Goal: Task Accomplishment & Management: Use online tool/utility

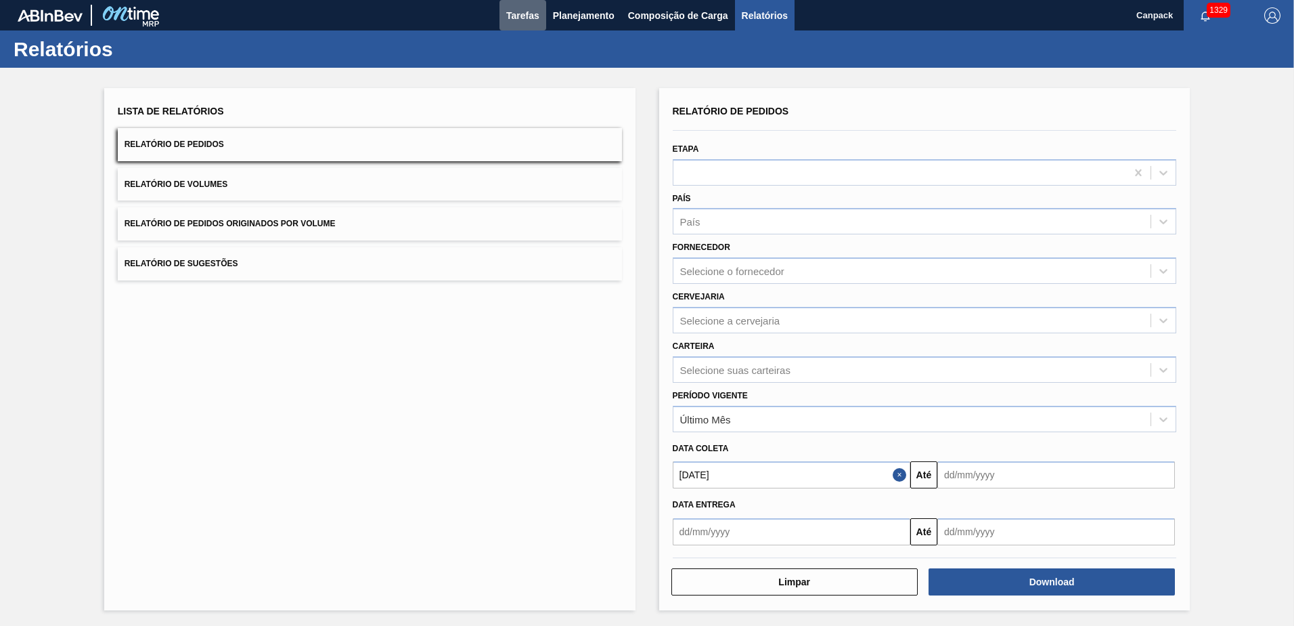
click at [513, 16] on span "Tarefas" at bounding box center [522, 15] width 33 height 16
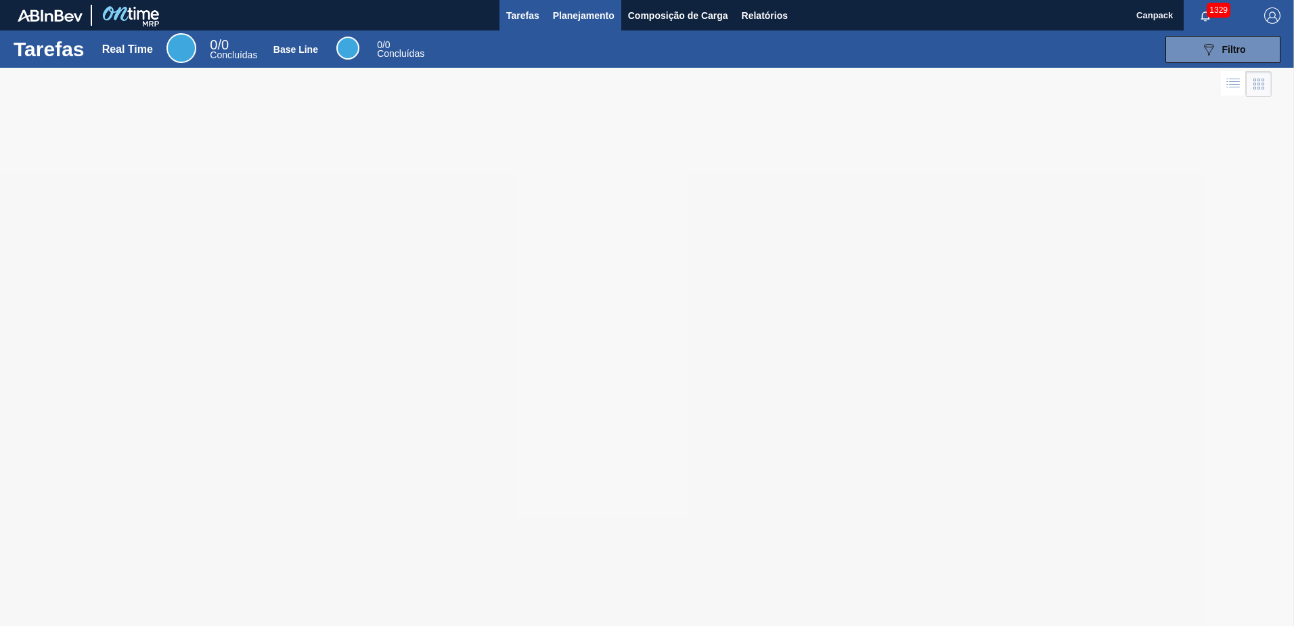
click at [608, 10] on span "Planejamento" at bounding box center [584, 15] width 62 height 16
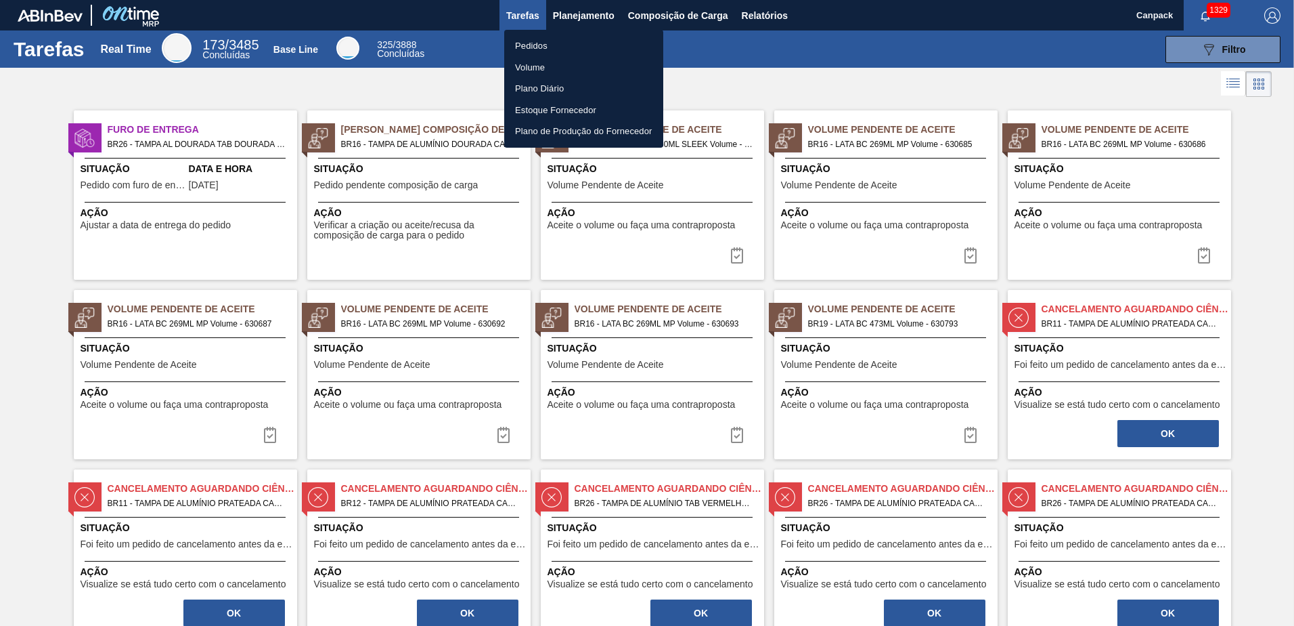
click at [524, 49] on li "Pedidos" at bounding box center [583, 46] width 159 height 22
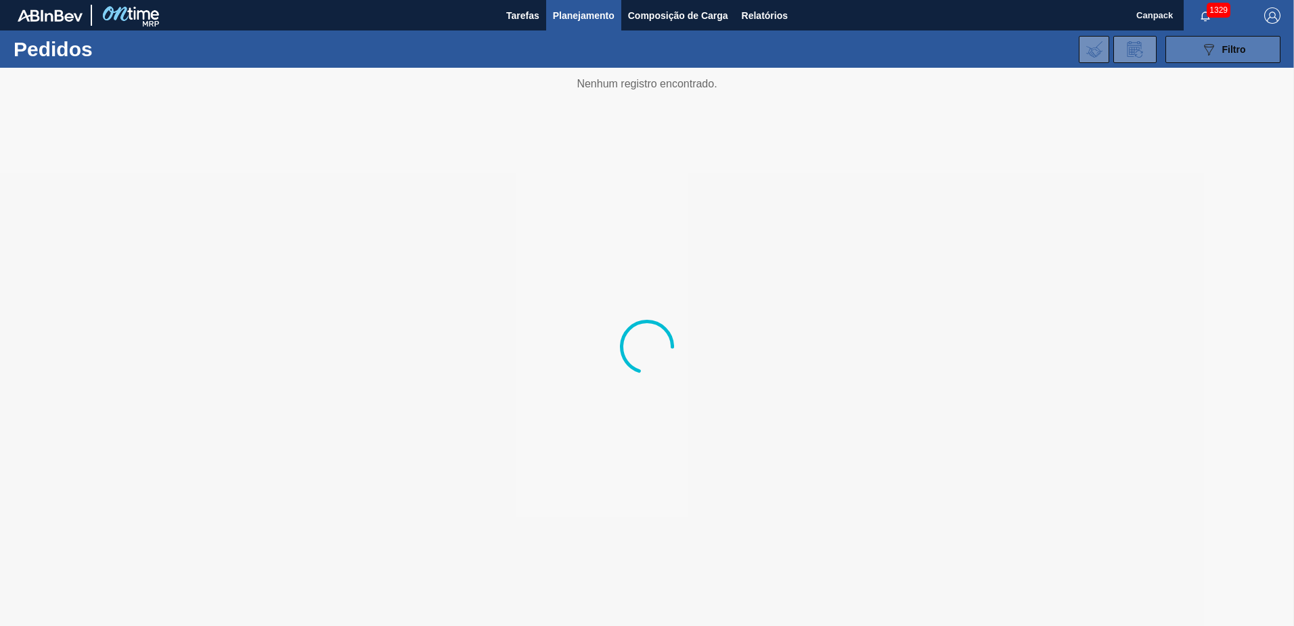
click at [1217, 60] on button "089F7B8B-B2A5-4AFE-B5C0-19BA573D28AC Filtro" at bounding box center [1223, 49] width 115 height 27
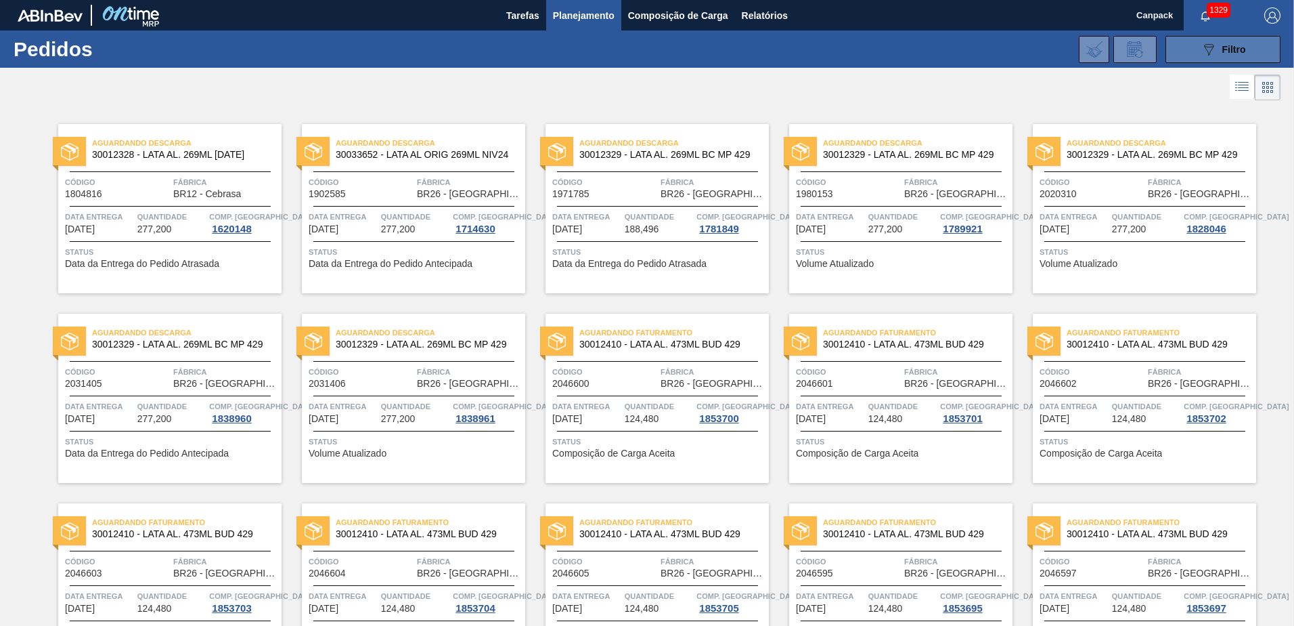
click at [1213, 42] on icon "089F7B8B-B2A5-4AFE-B5C0-19BA573D28AC" at bounding box center [1209, 49] width 16 height 16
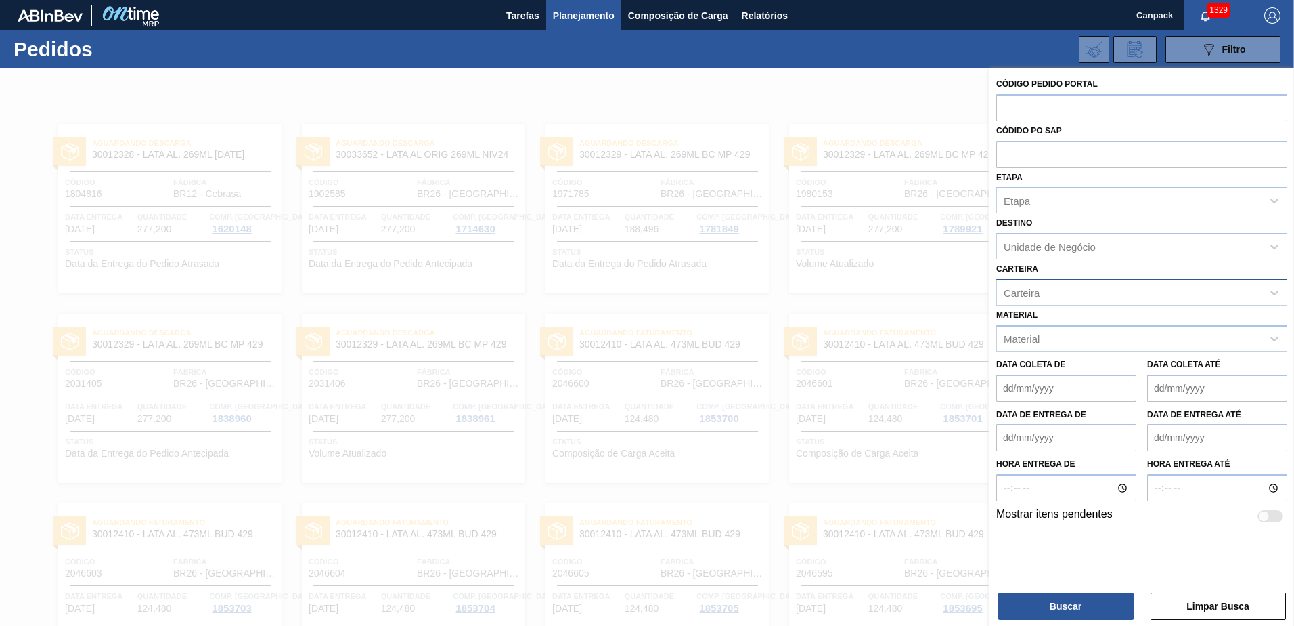
click at [1037, 293] on div "Carteira" at bounding box center [1022, 292] width 36 height 12
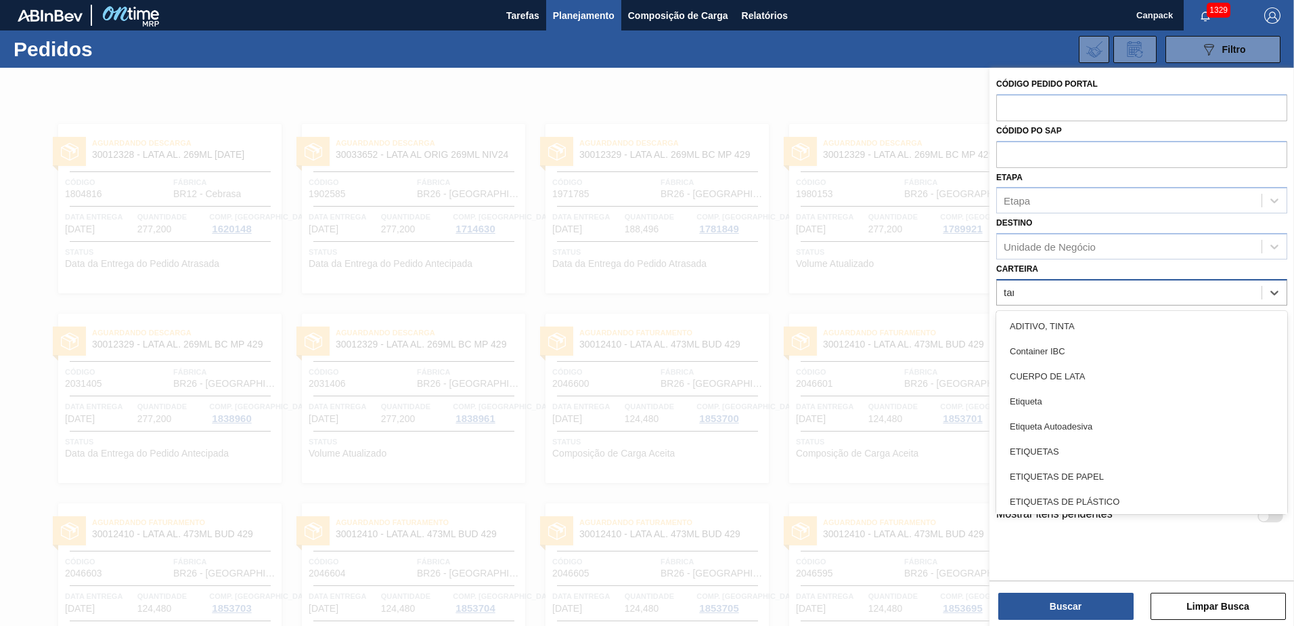
type input "tampa"
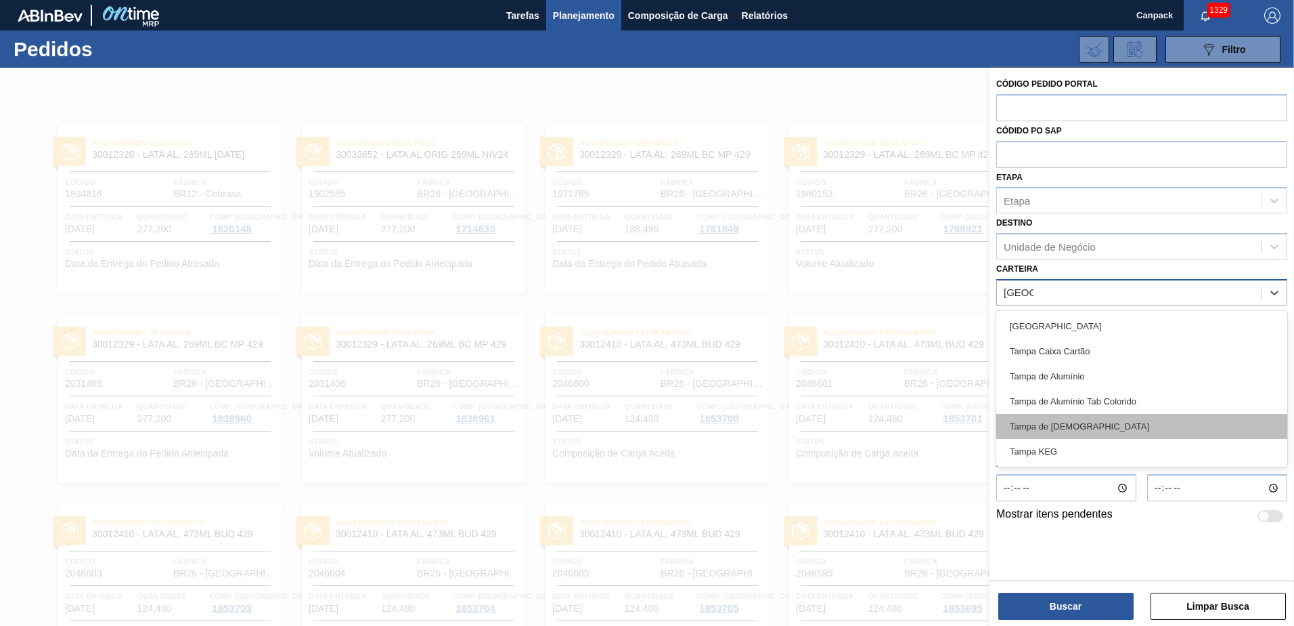
click at [1049, 422] on div "Tampa de Lata" at bounding box center [1142, 426] width 291 height 25
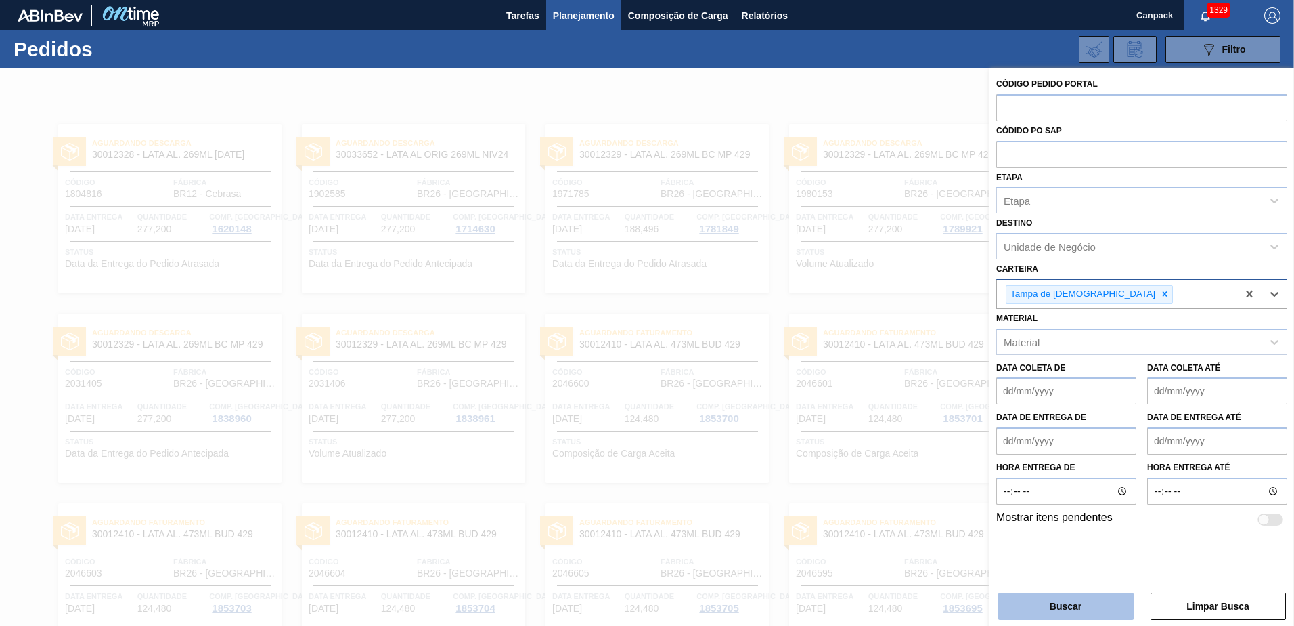
click at [1085, 603] on button "Buscar" at bounding box center [1066, 605] width 135 height 27
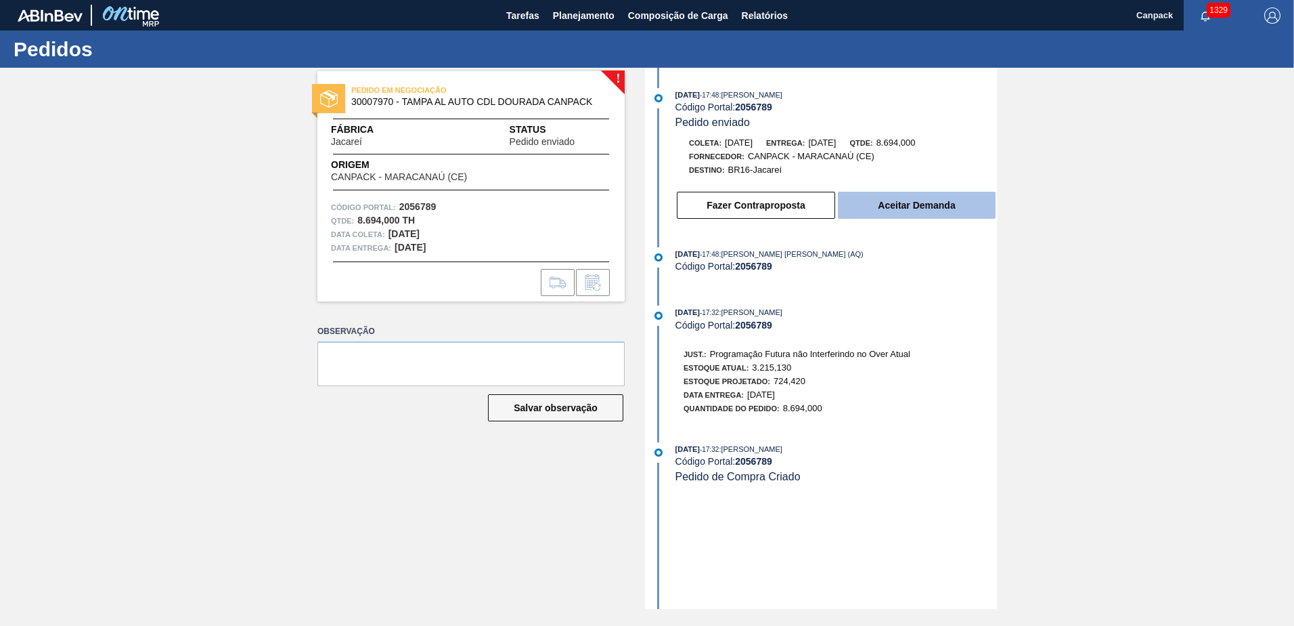
click at [899, 217] on button "Aceitar Demanda" at bounding box center [917, 205] width 158 height 27
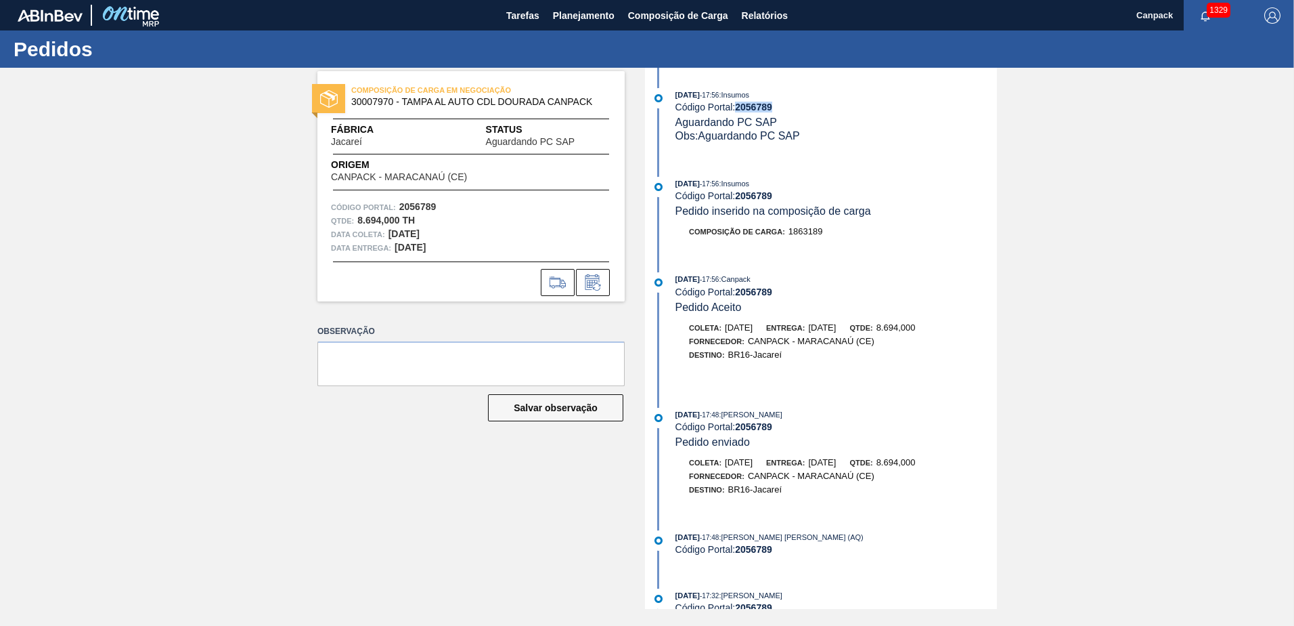
drag, startPoint x: 737, startPoint y: 108, endPoint x: 773, endPoint y: 108, distance: 35.9
click at [773, 108] on div "Código Portal: 2056789" at bounding box center [837, 107] width 322 height 11
copy strong "2056789"
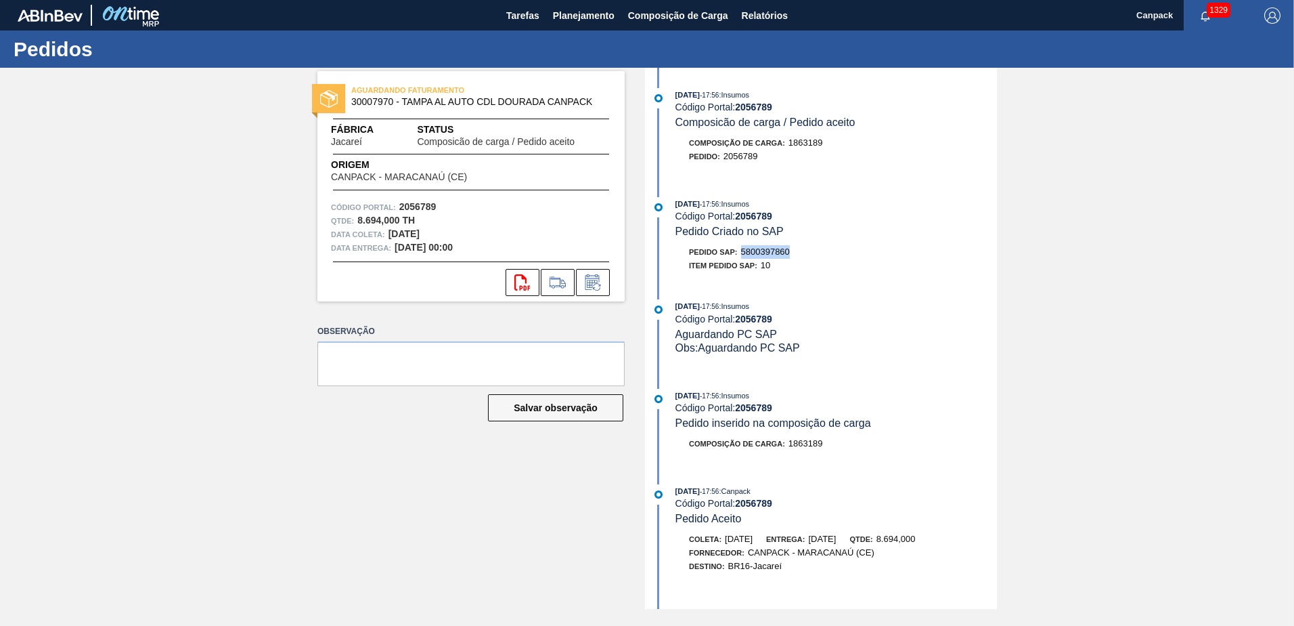
drag, startPoint x: 744, startPoint y: 252, endPoint x: 791, endPoint y: 255, distance: 47.5
click at [790, 255] on span "5800397860" at bounding box center [765, 251] width 49 height 10
copy span "5800397860"
click at [523, 11] on span "Tarefas" at bounding box center [522, 15] width 33 height 16
